Goal: Find contact information: Find contact information

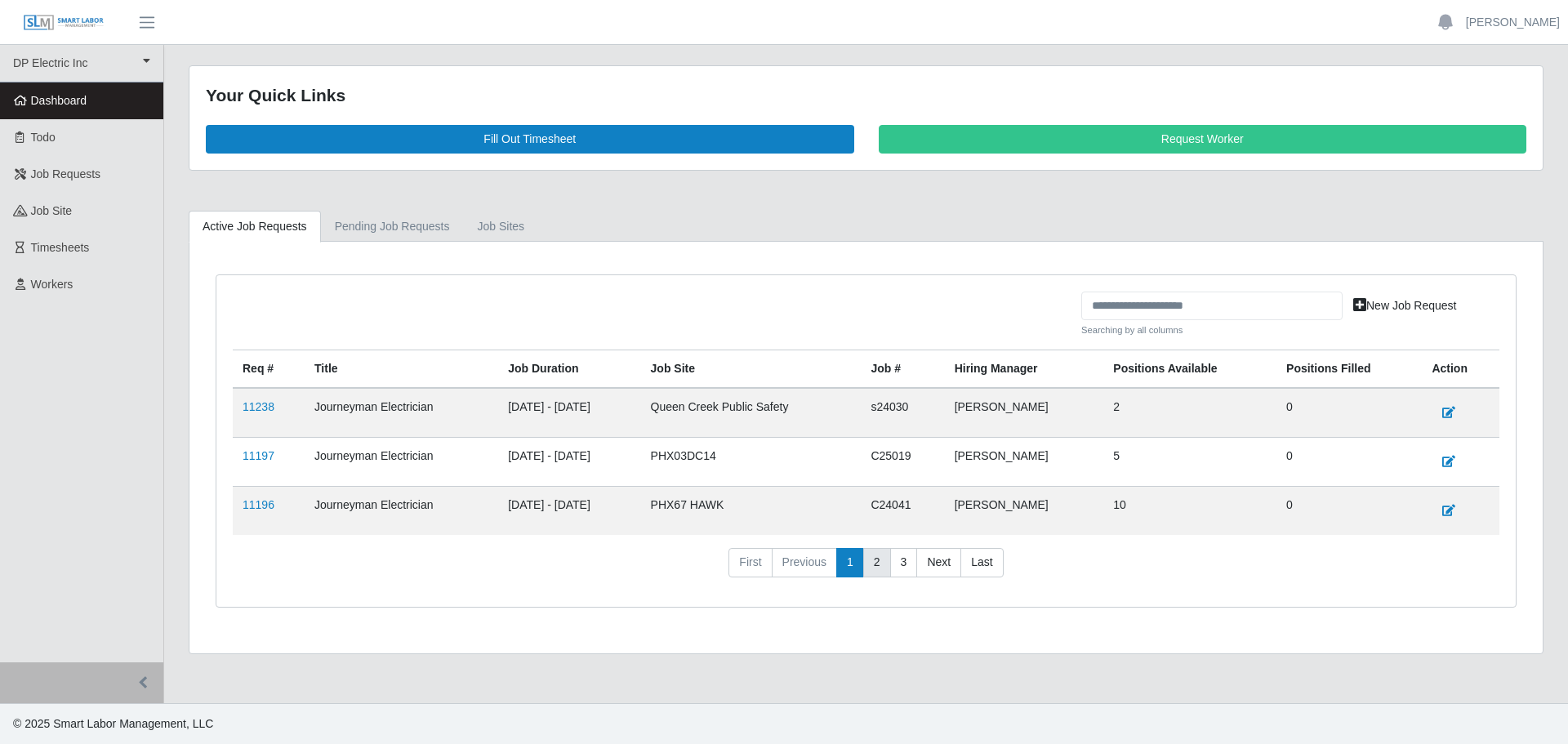
click at [872, 565] on link "2" at bounding box center [877, 563] width 27 height 29
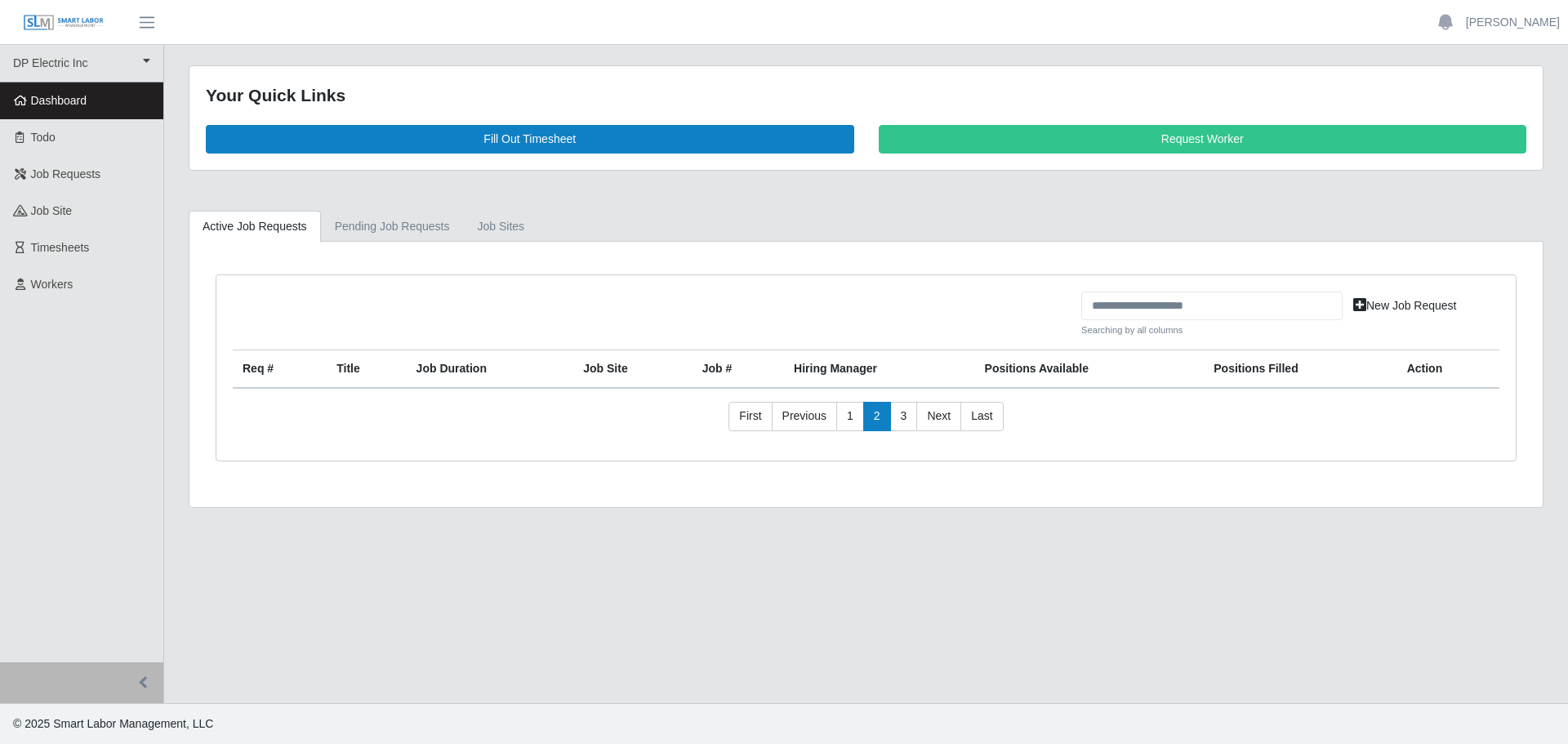
click at [899, 568] on main "Your Quick Links Fill Out Timesheet Request Worker Active Job Requests Pending …" at bounding box center [866, 375] width 1404 height 658
click at [857, 419] on link "1" at bounding box center [850, 416] width 27 height 29
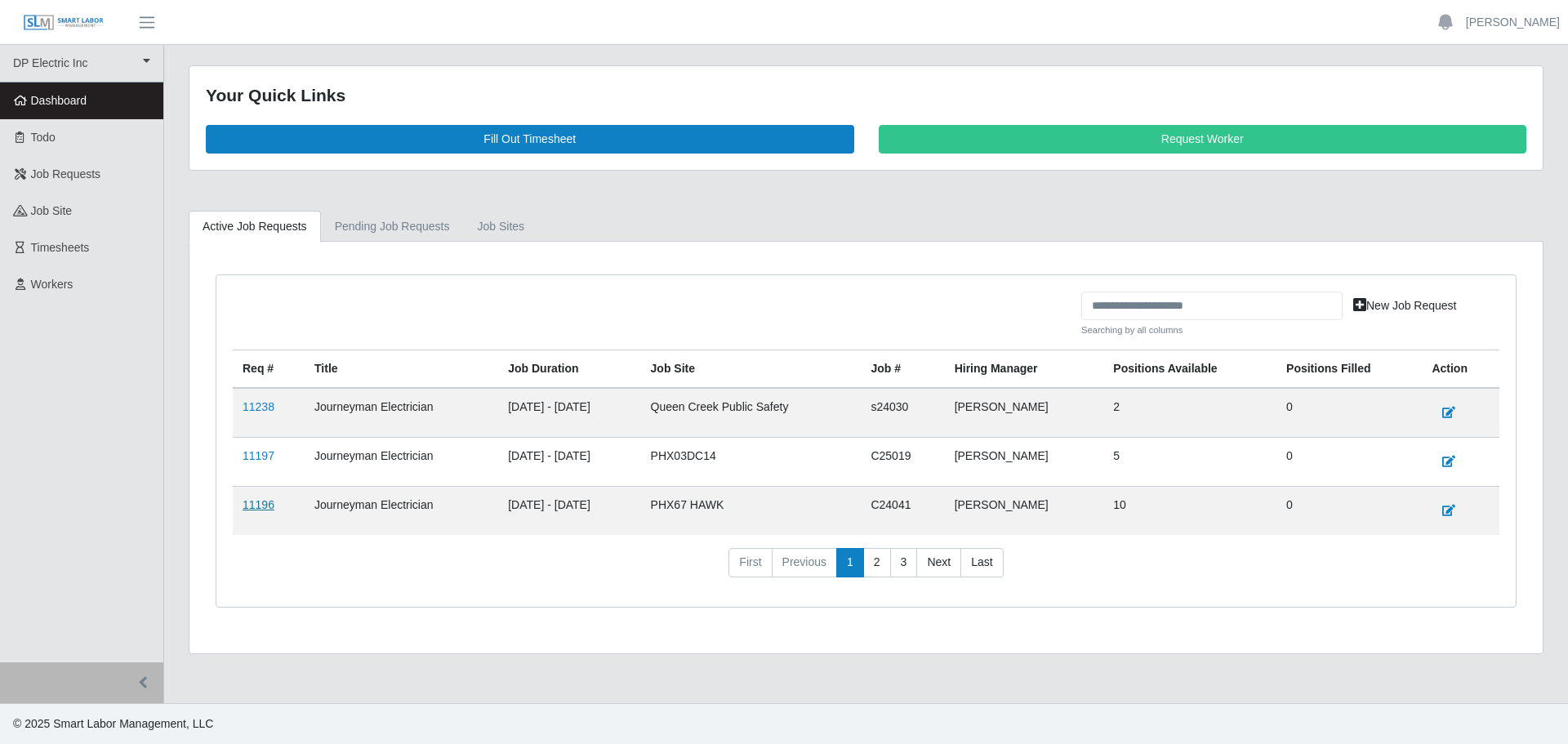
click at [256, 501] on link "11196" at bounding box center [258, 505] width 32 height 13
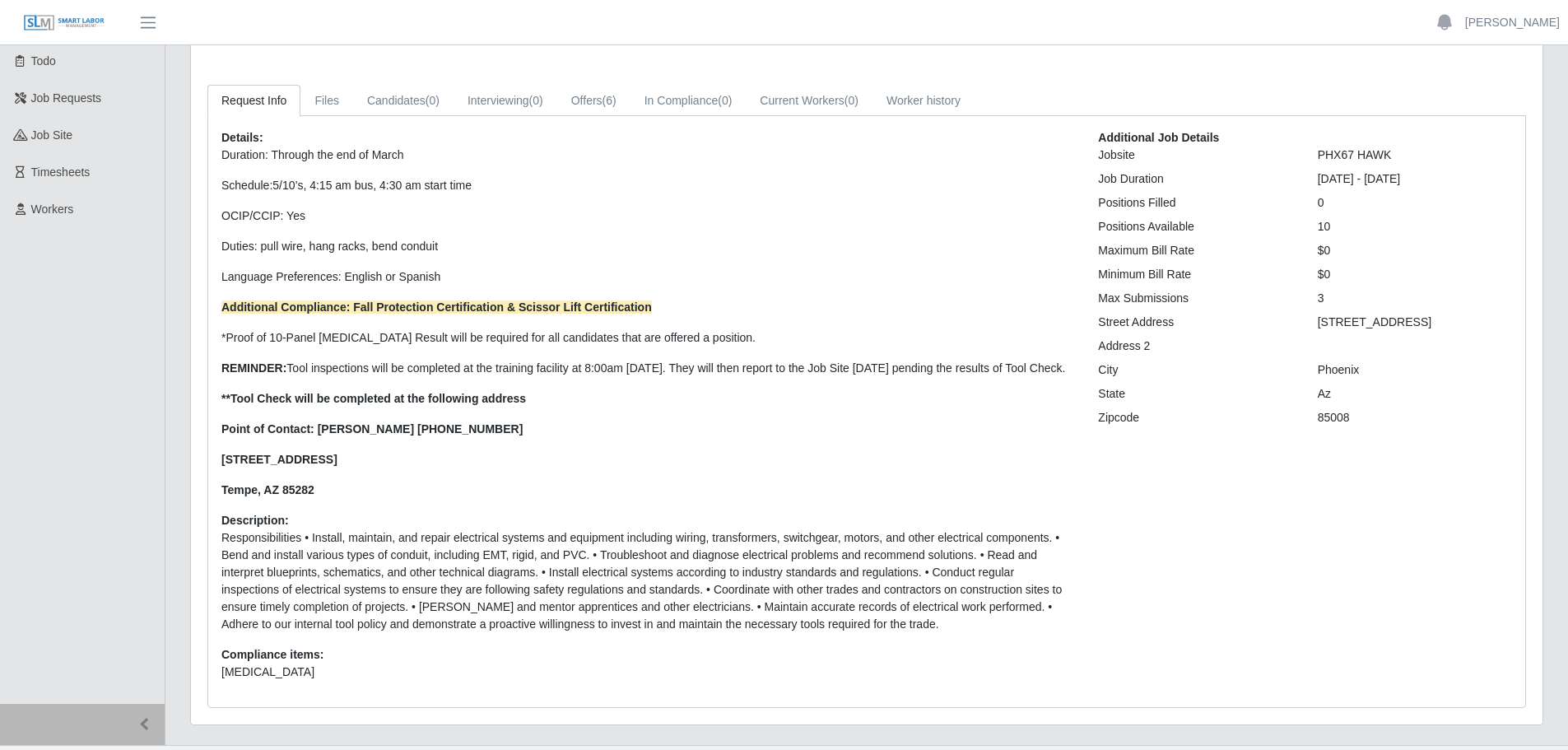
scroll to position [48, 0]
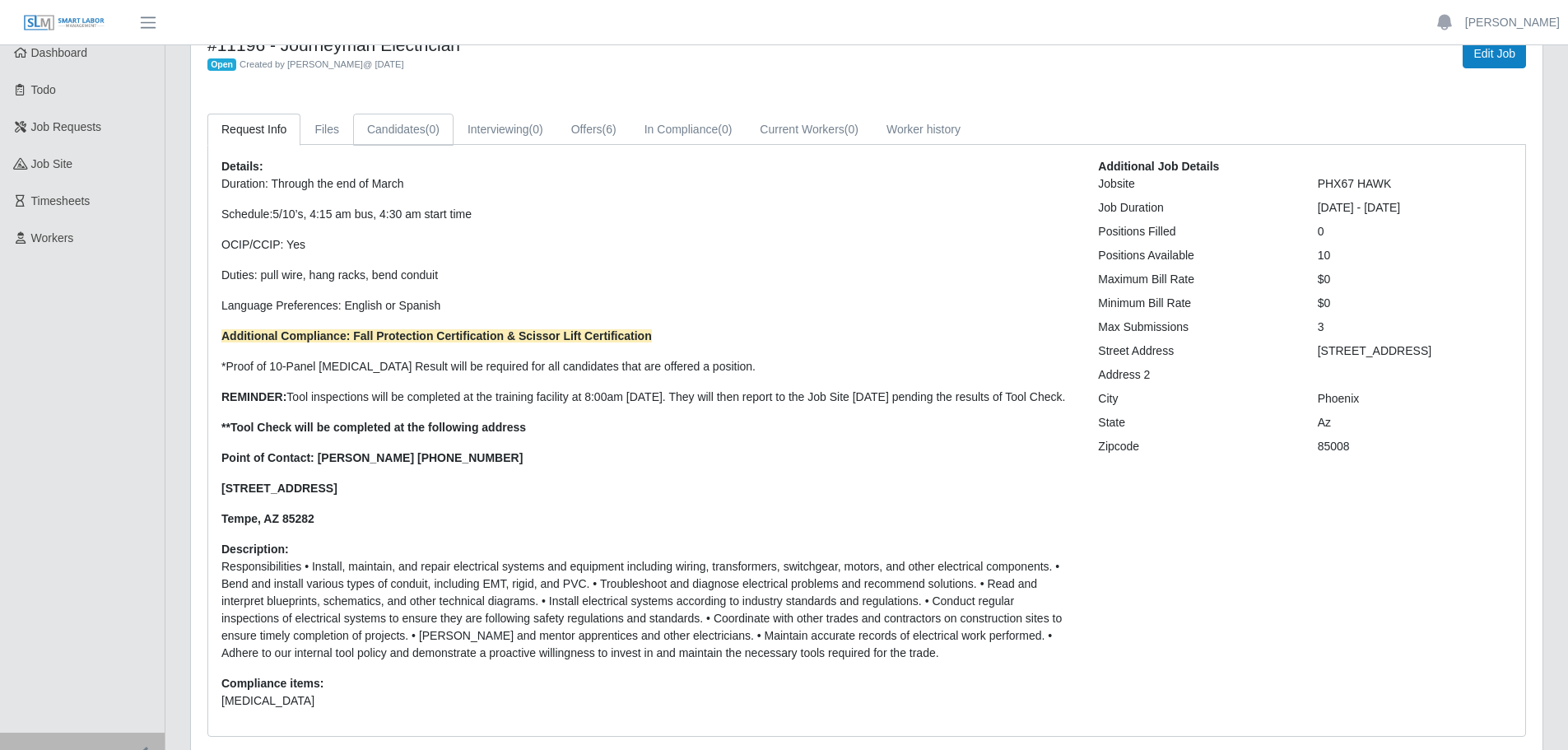
click at [410, 127] on link "Candidates (0)" at bounding box center [403, 129] width 101 height 32
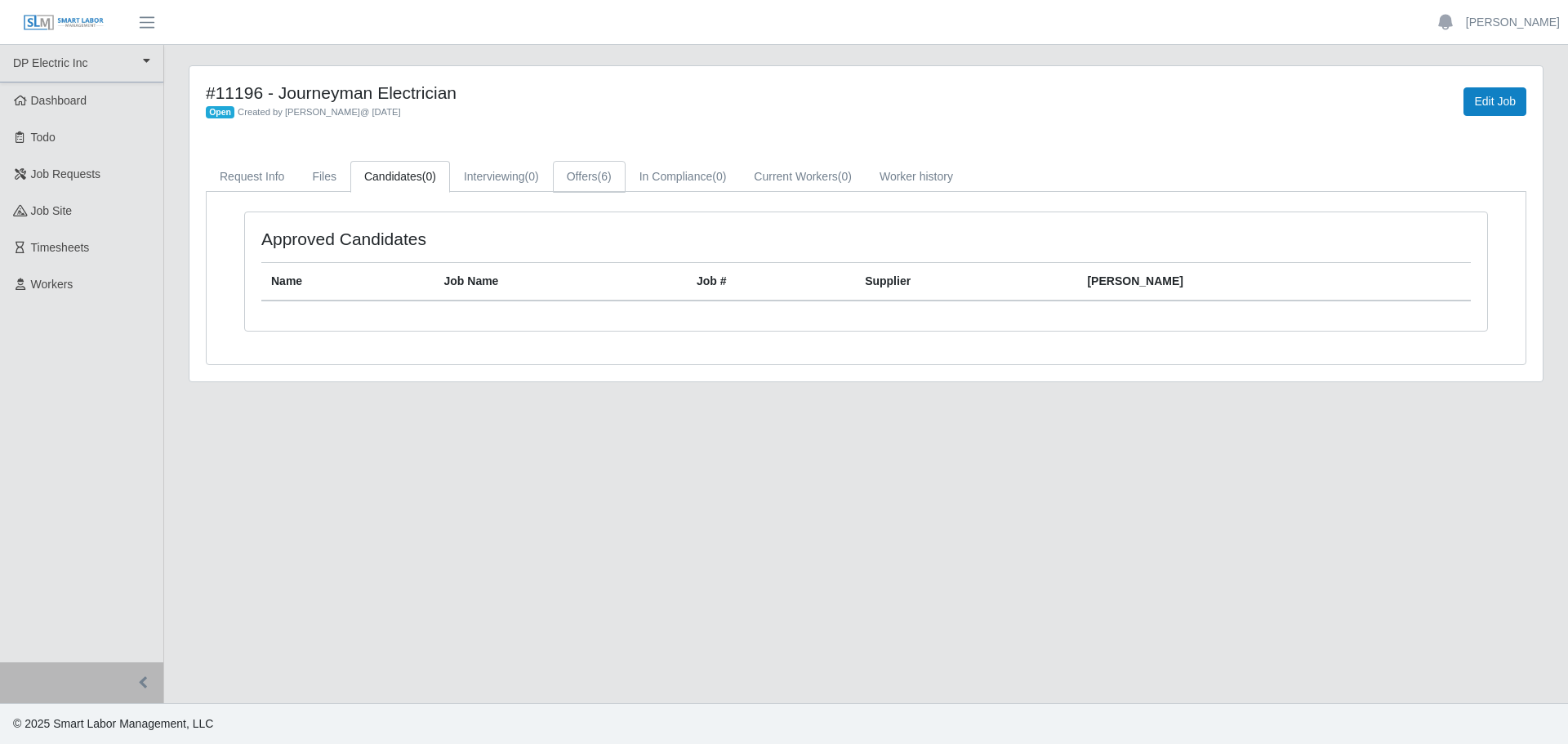
click at [584, 178] on link "Offers (6)" at bounding box center [589, 176] width 73 height 32
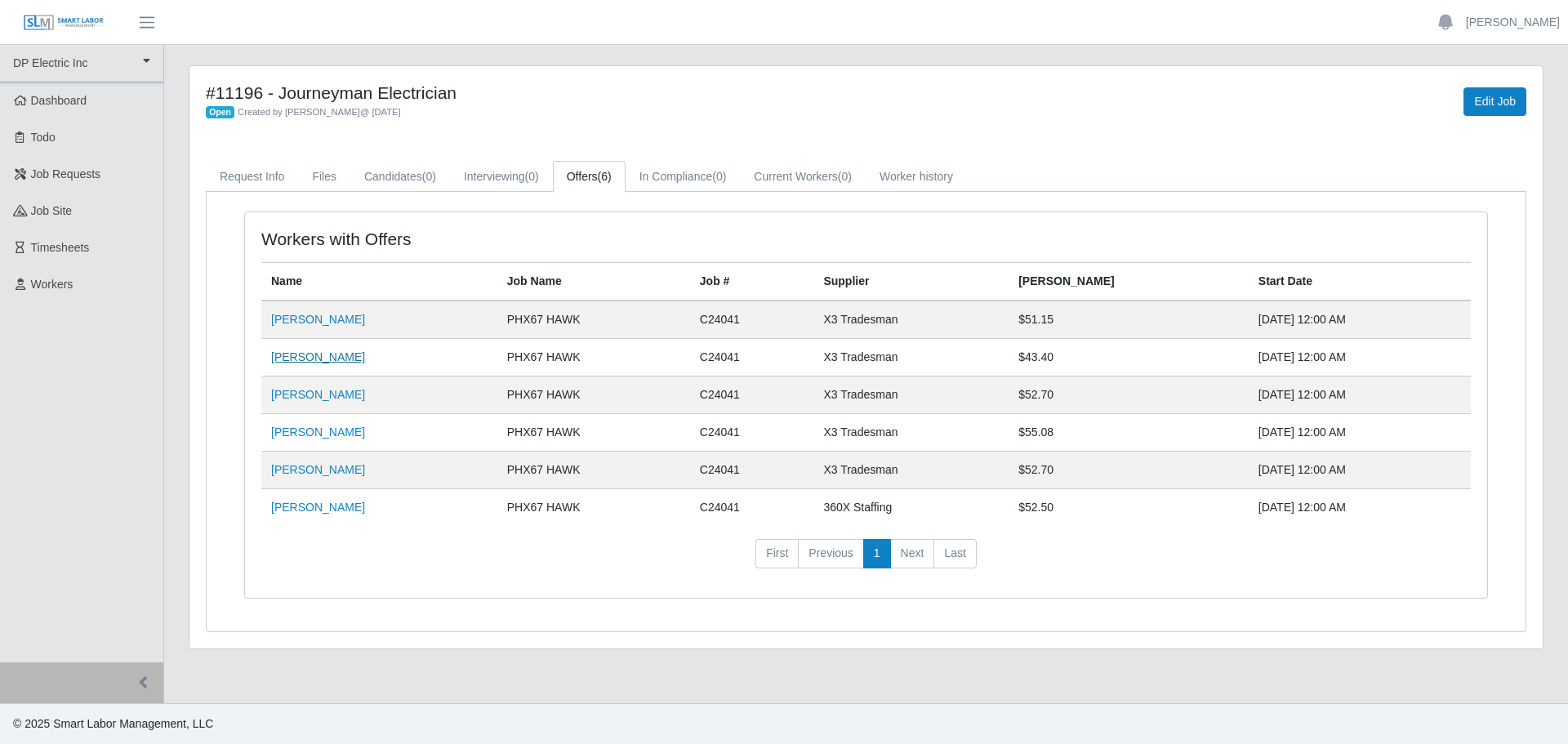
click at [323, 352] on link "Assenet Vasquez" at bounding box center [318, 357] width 94 height 13
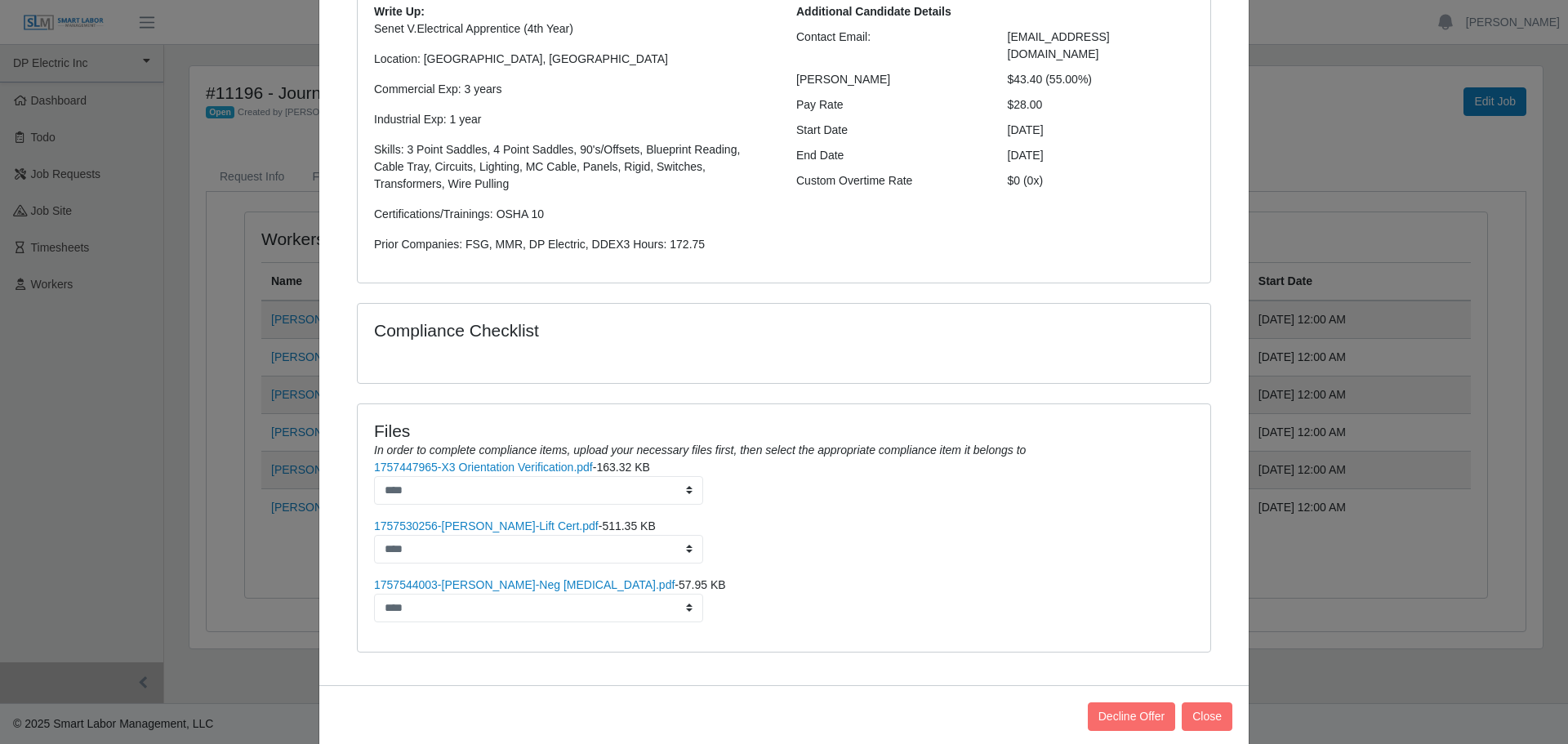
scroll to position [223, 0]
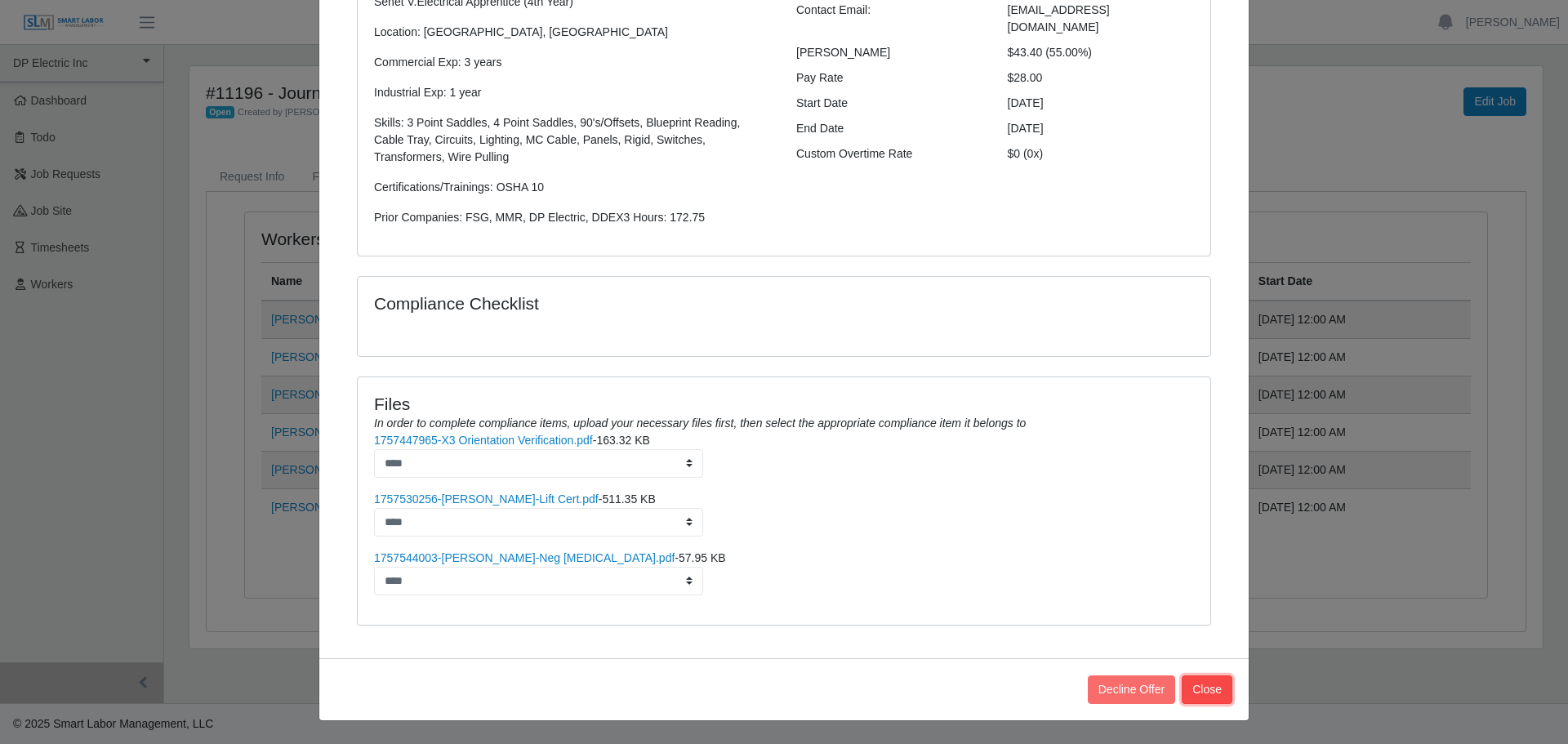
click at [1210, 690] on button "Close" at bounding box center [1206, 689] width 50 height 28
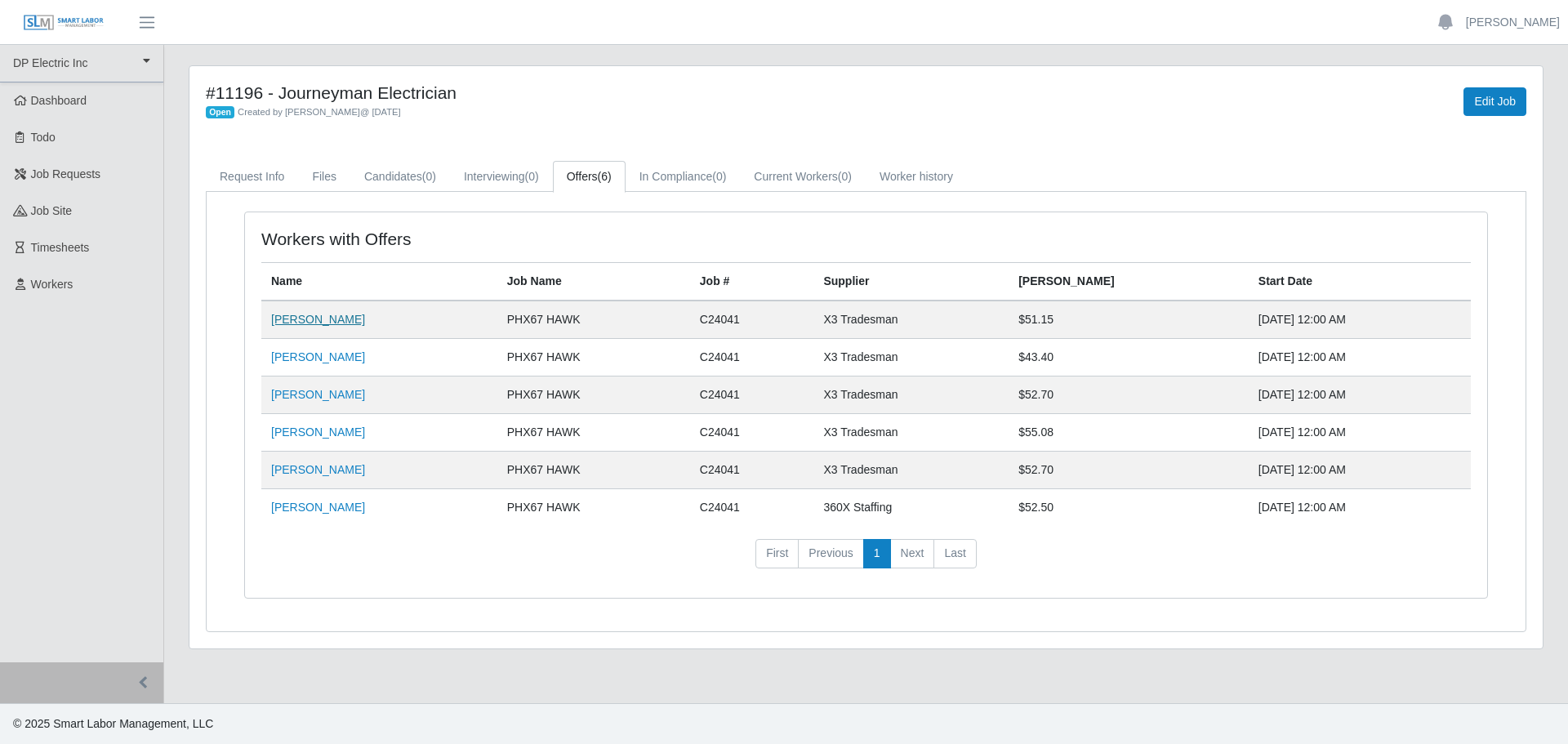
click at [313, 324] on link "Jemal Hagos" at bounding box center [318, 319] width 94 height 13
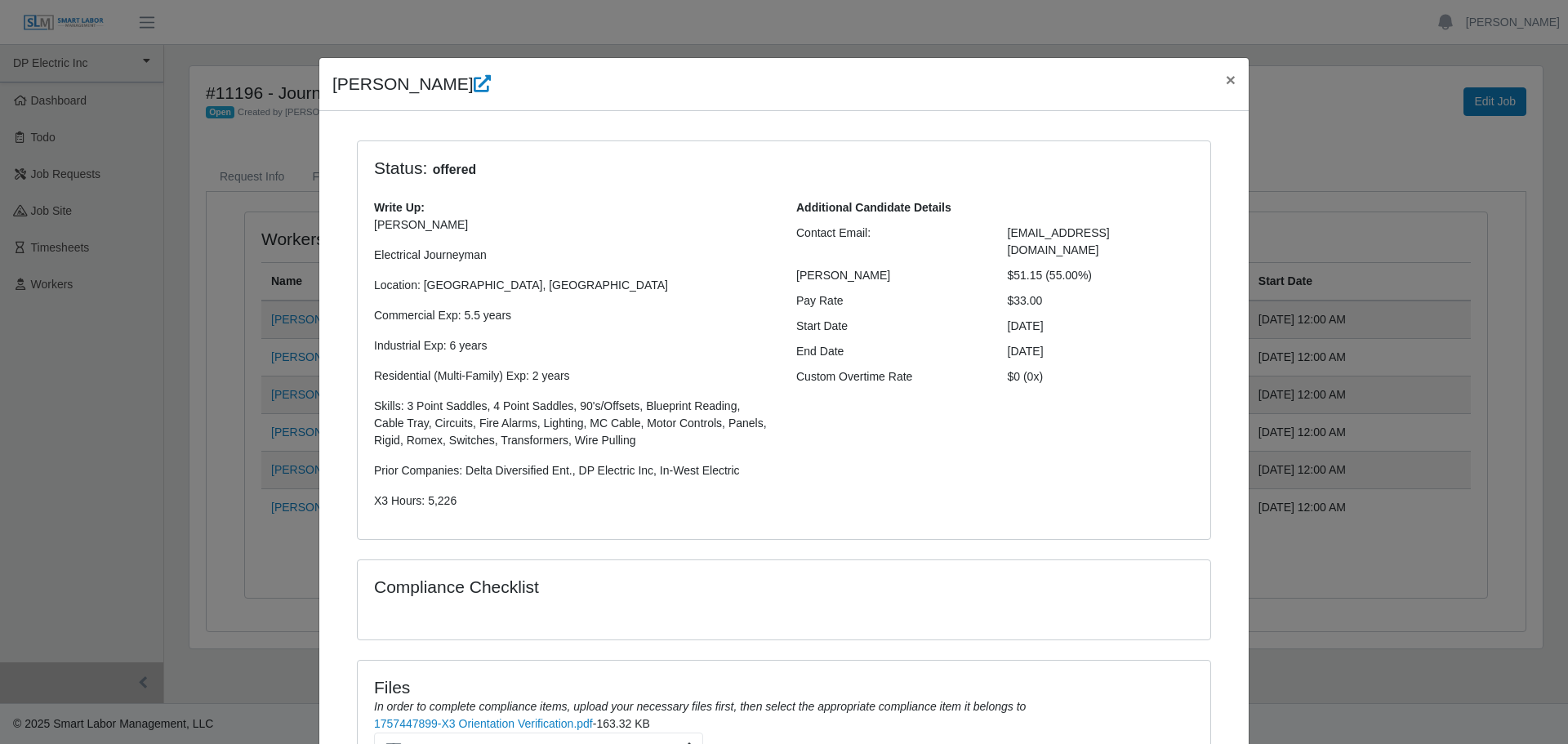
click at [1134, 445] on div "Additional Candidate Details Contact Email: jhagos19@gmail.com Bill Rate $51.15…" at bounding box center [995, 361] width 422 height 323
drag, startPoint x: 1102, startPoint y: 231, endPoint x: 1114, endPoint y: 229, distance: 12.2
click at [1114, 229] on div "jhagos19@gmail.com" at bounding box center [1100, 242] width 211 height 34
click at [1117, 231] on div "jhagos19@gmail.com" at bounding box center [1100, 242] width 211 height 34
drag, startPoint x: 1051, startPoint y: 237, endPoint x: 983, endPoint y: 236, distance: 68.0
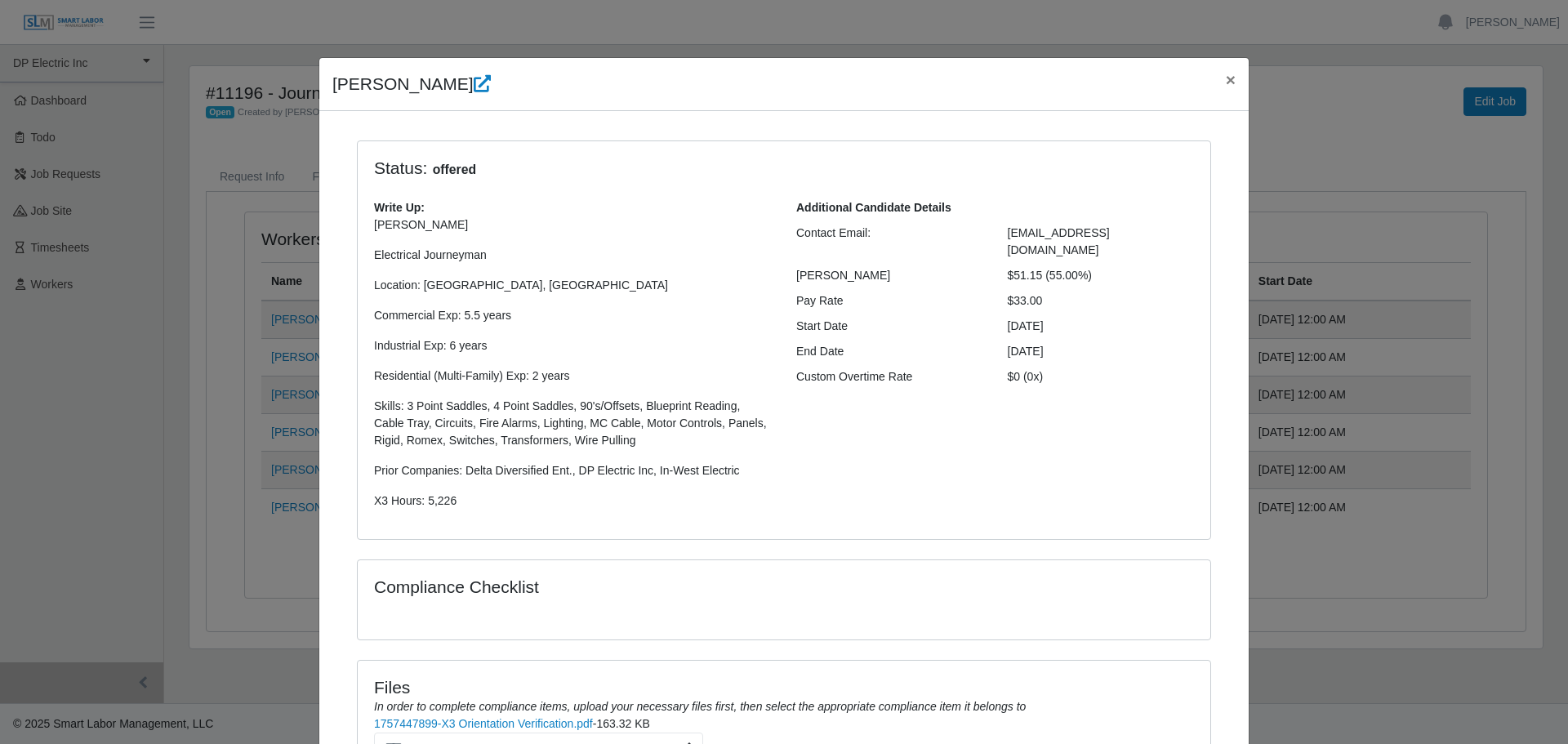
click at [983, 236] on div "Contact Email: jhagos19@gmail.com" at bounding box center [995, 242] width 422 height 34
copy div "jhagos19@gmail.com"
click at [1226, 79] on span "×" at bounding box center [1230, 80] width 9 height 19
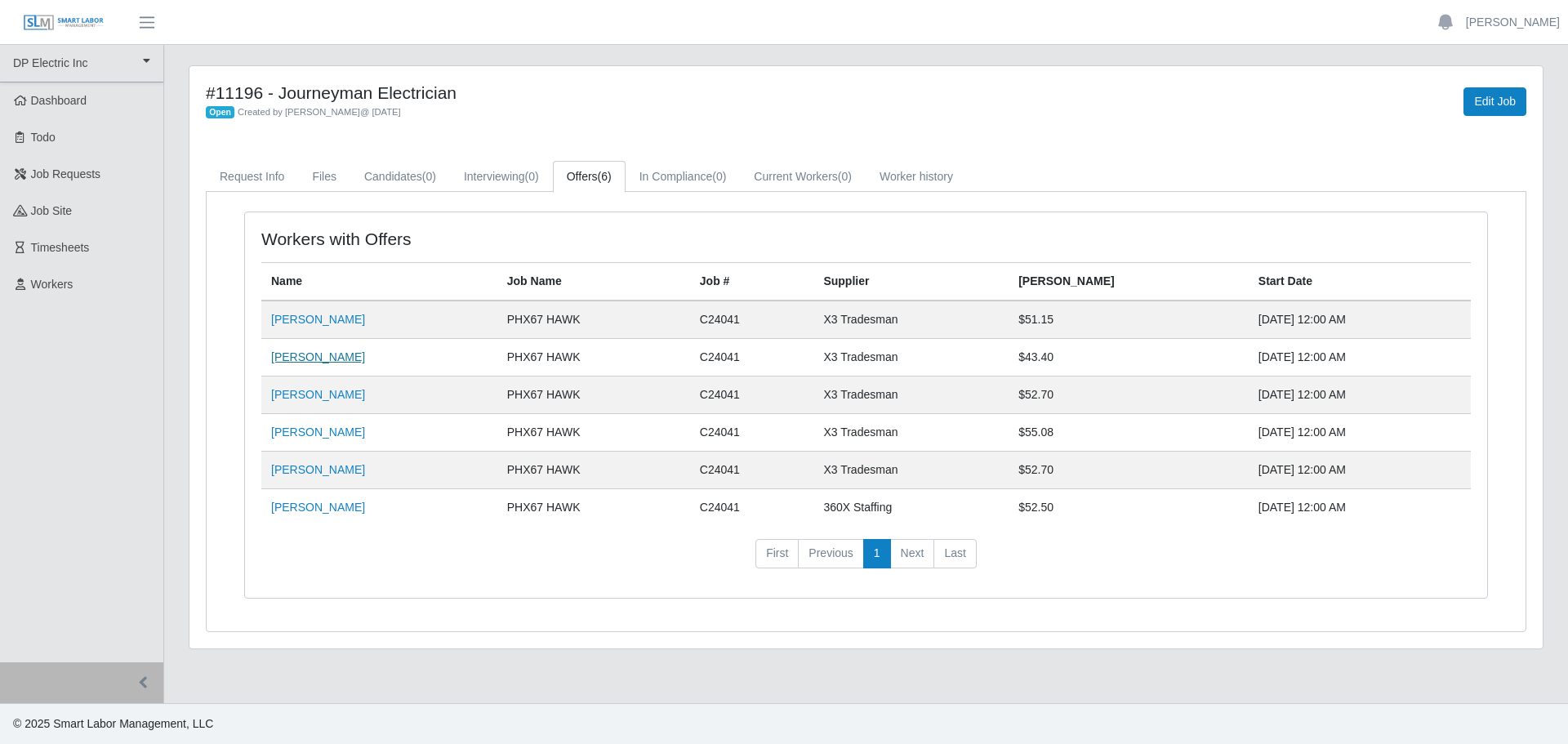
click at [297, 363] on link "Assenet Vasquez" at bounding box center [318, 357] width 94 height 13
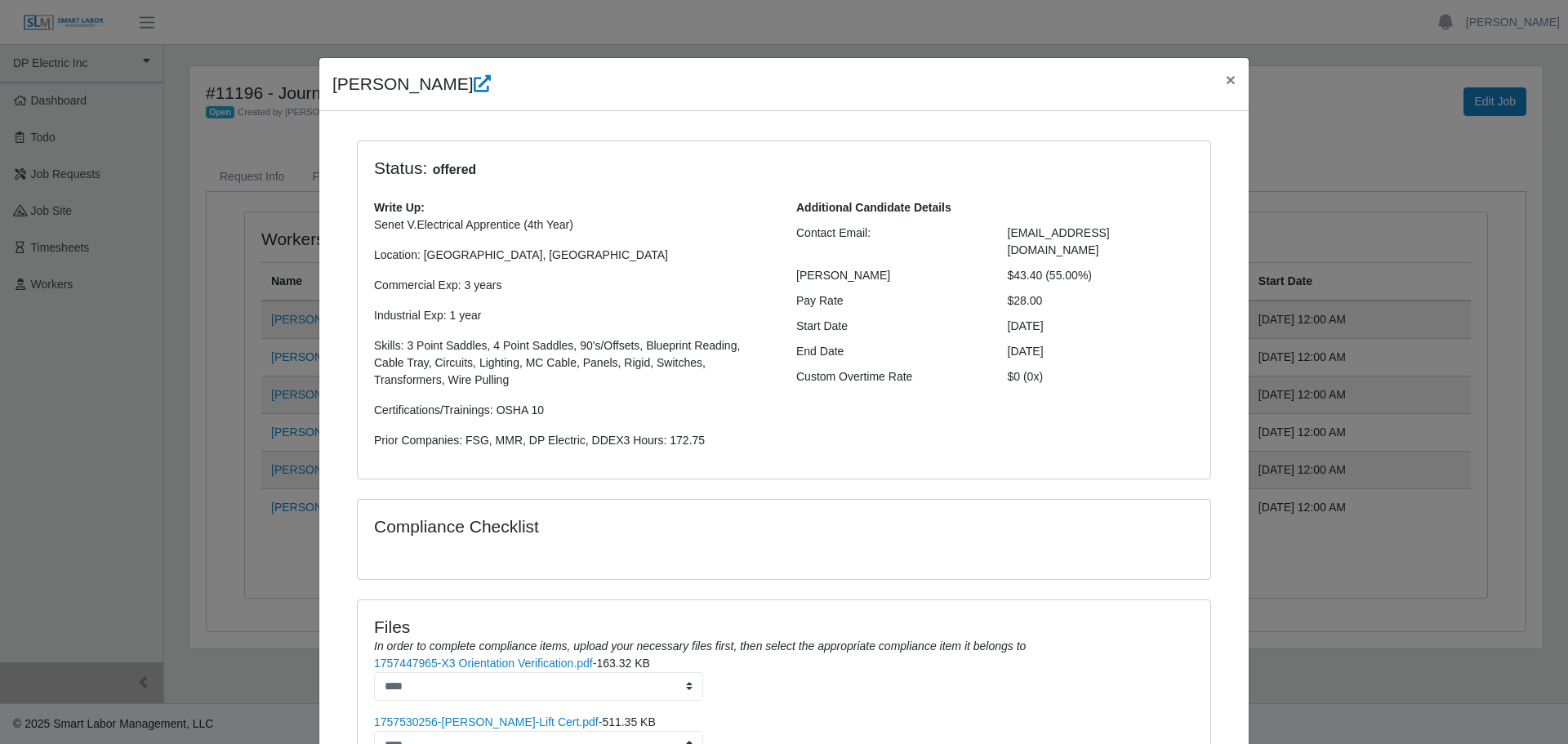
drag, startPoint x: 1013, startPoint y: 241, endPoint x: 963, endPoint y: 239, distance: 50.0
click at [963, 239] on div "Contact Email: senetvasquez@gmail.com" at bounding box center [995, 242] width 422 height 34
copy div "senetvasquez@gmail.com"
click at [1227, 80] on span "×" at bounding box center [1230, 80] width 9 height 19
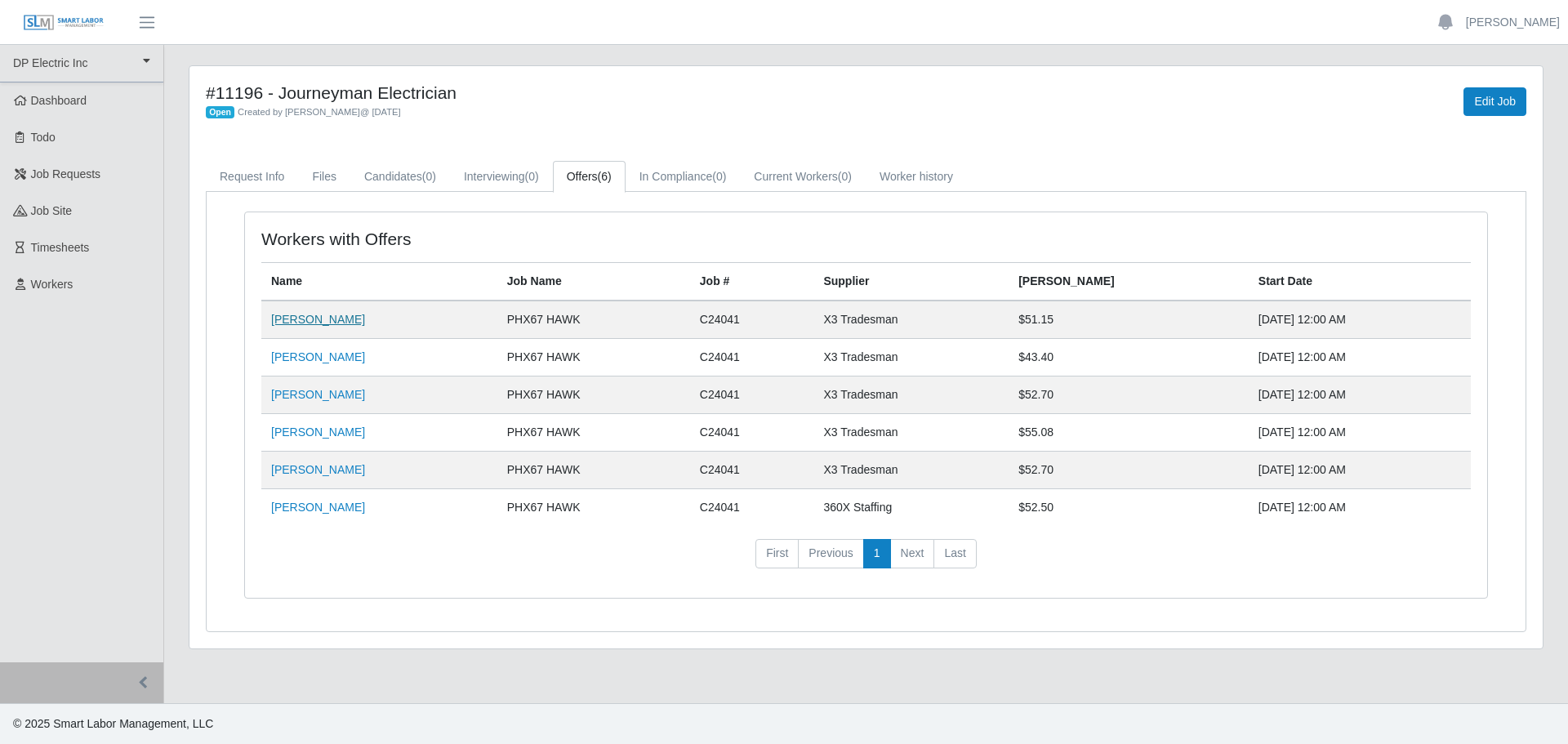
click at [294, 324] on link "Jemal Hagos" at bounding box center [318, 319] width 94 height 13
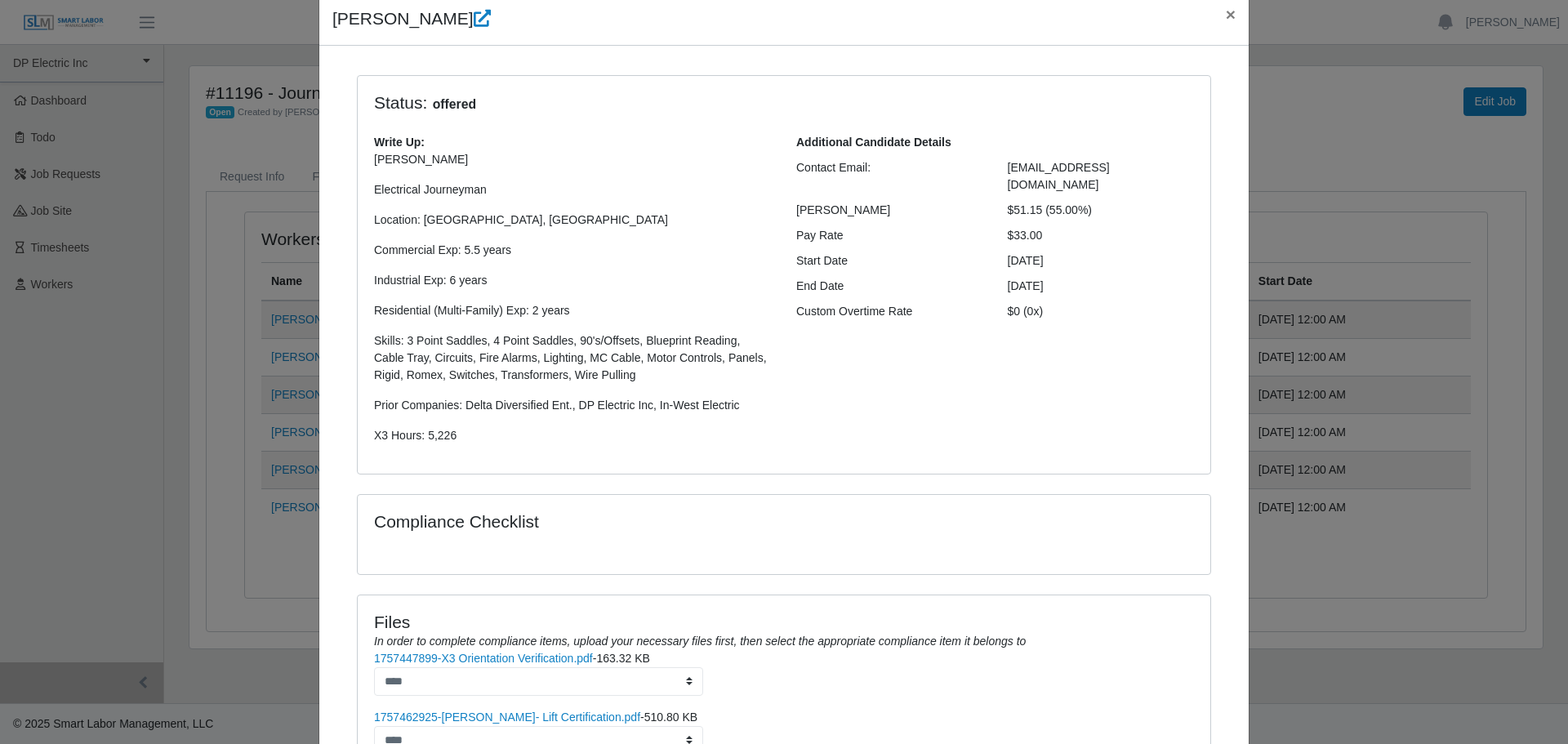
scroll to position [283, 0]
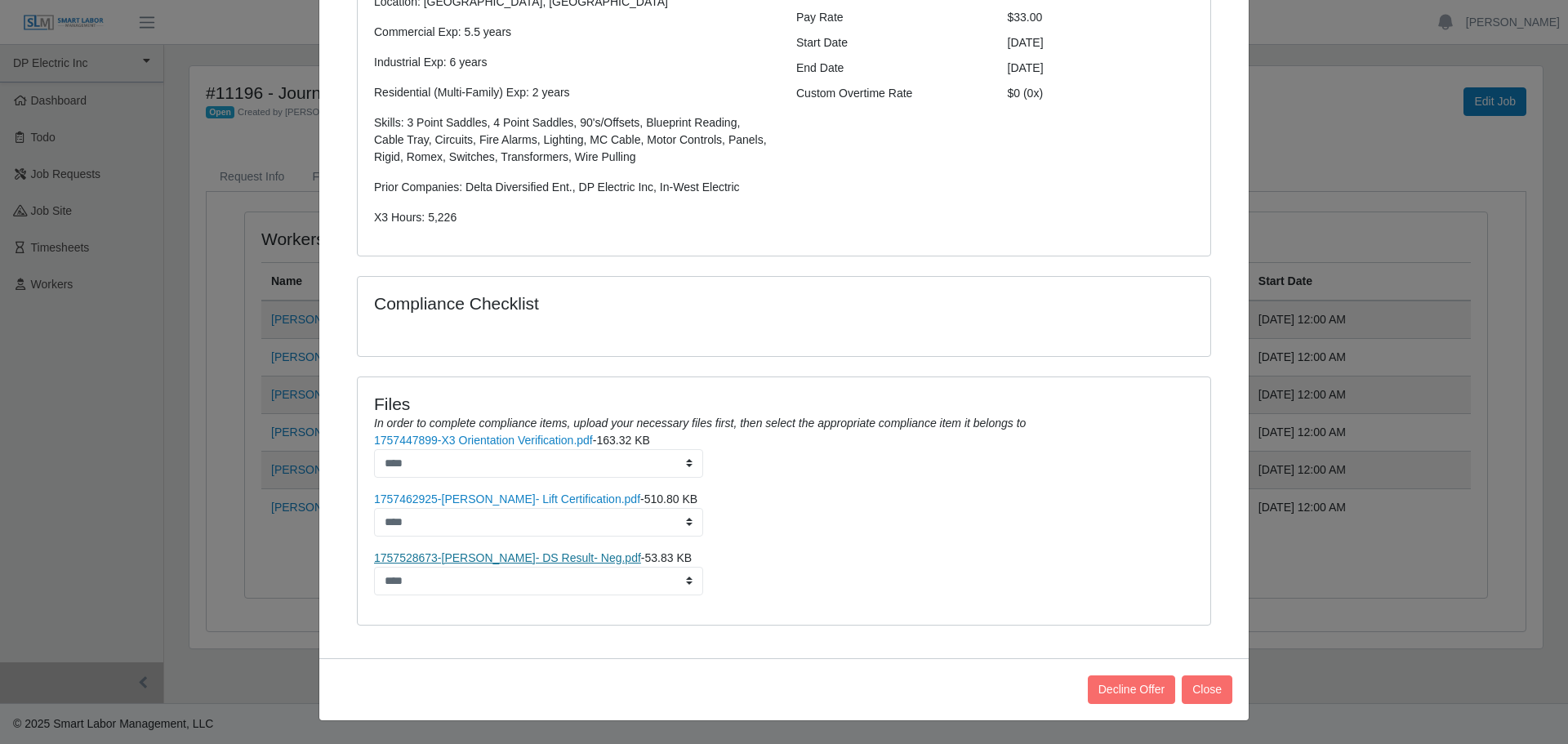
click at [537, 558] on link "1757528673-Jemal Hagos- DS Result- Neg.pdf" at bounding box center [507, 558] width 267 height 13
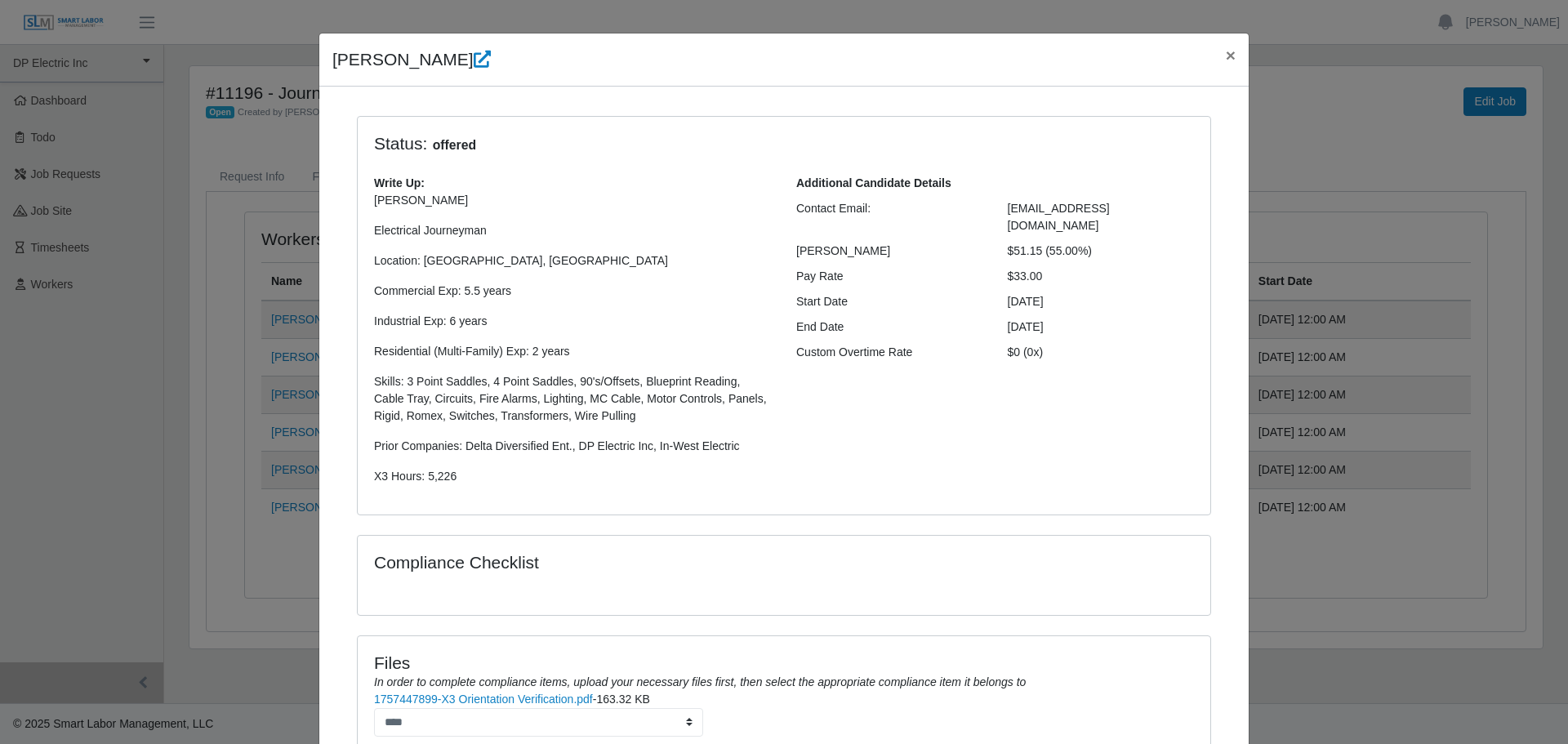
scroll to position [0, 0]
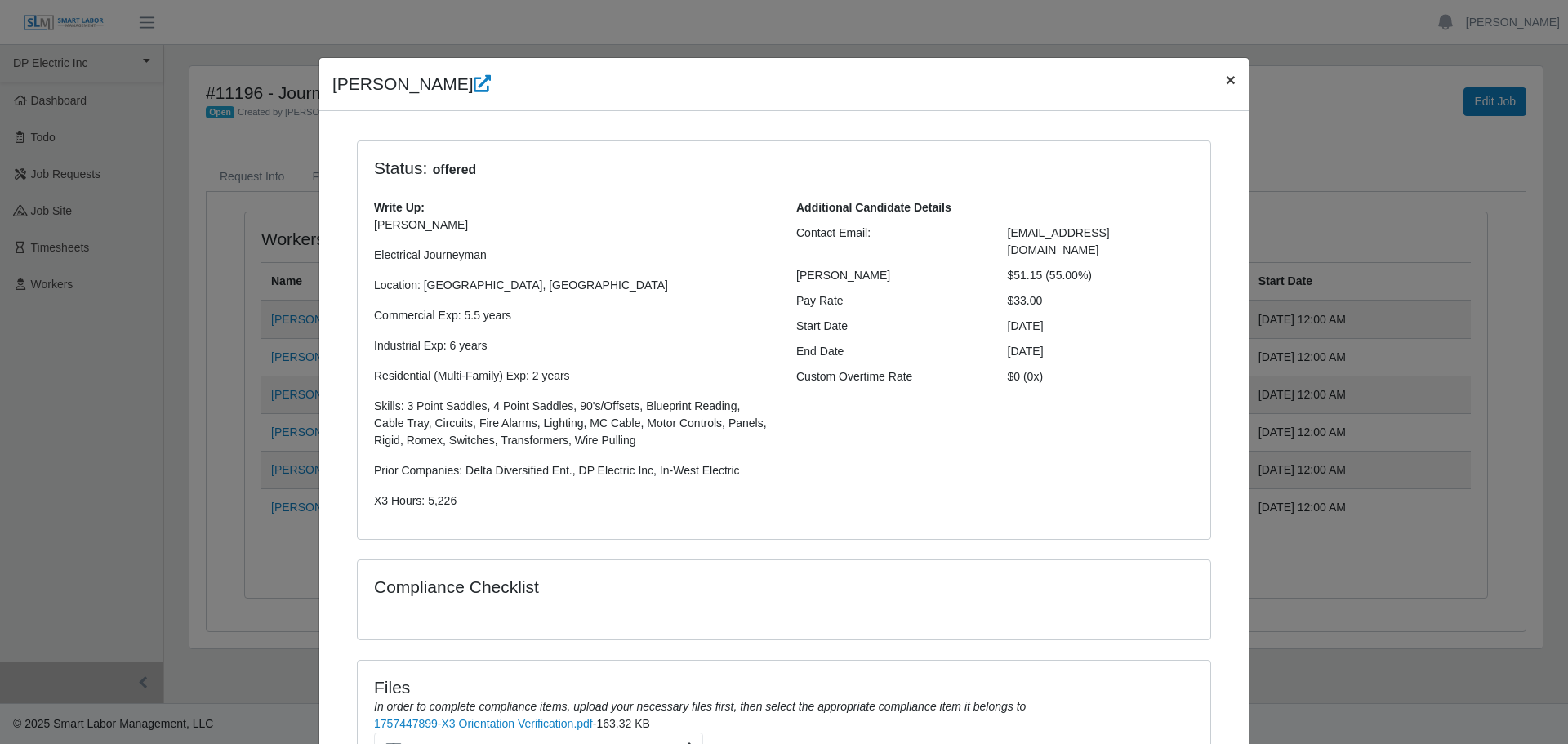
click at [1226, 84] on span "×" at bounding box center [1230, 80] width 9 height 19
